Goal: Transaction & Acquisition: Purchase product/service

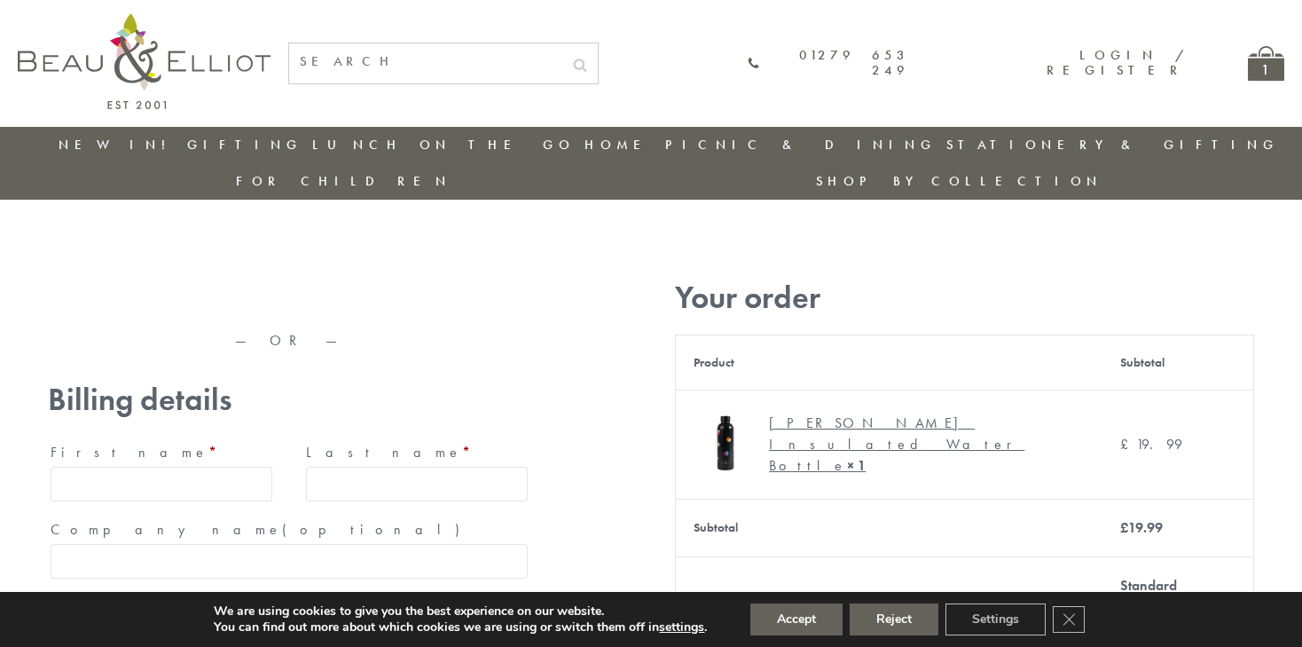
type input "maria33@yahoo.com"
type input "Maria"
type input "Williams"
type input "23, Scottsdale, Happytown"
type input "London"
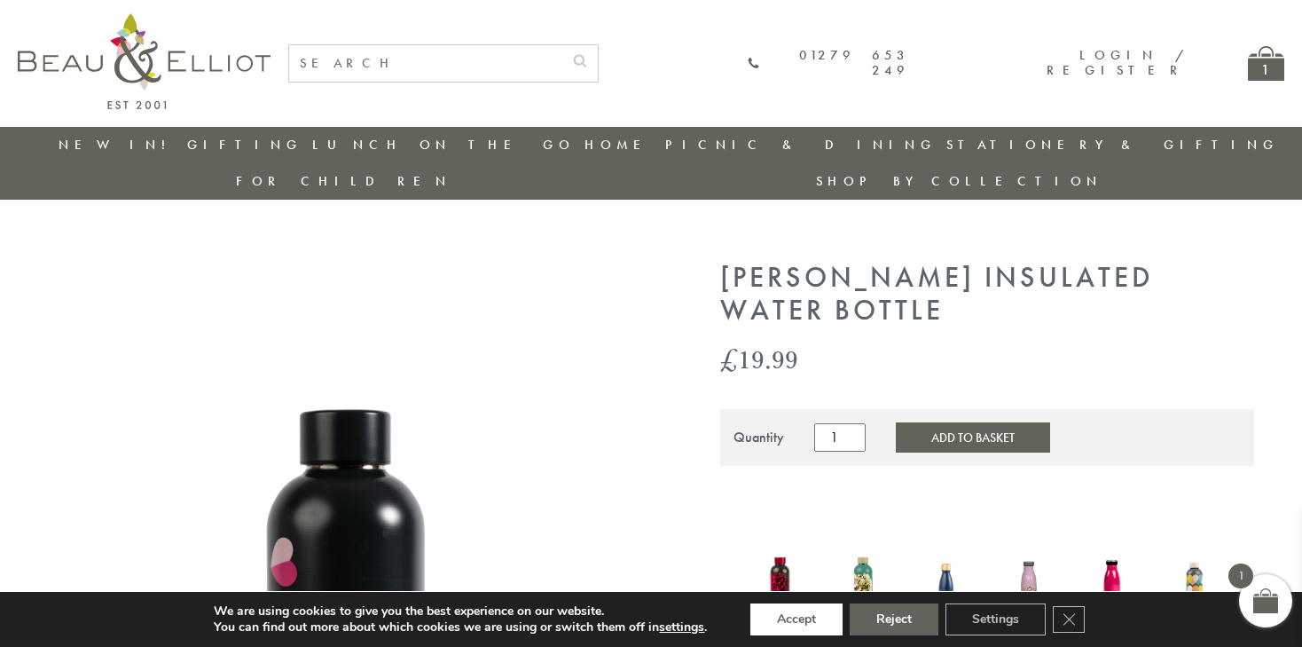
click at [796, 619] on button "Accept" at bounding box center [796, 619] width 92 height 32
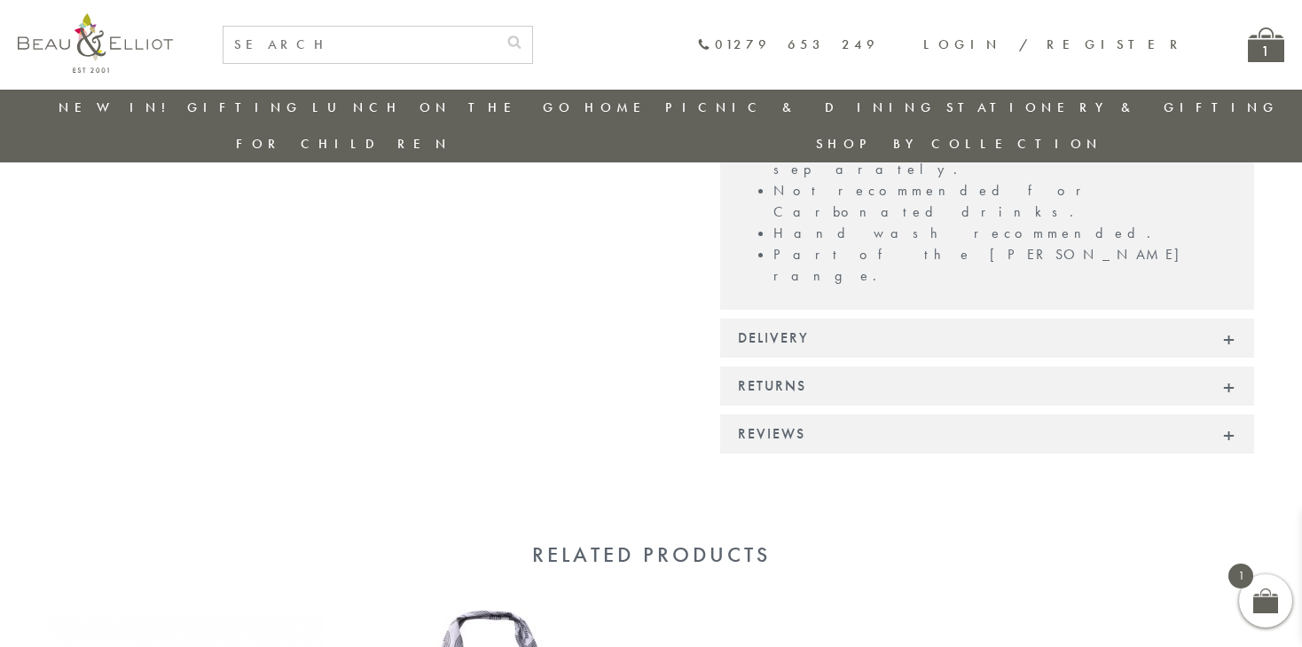
scroll to position [1293, 0]
